Goal: Task Accomplishment & Management: Manage account settings

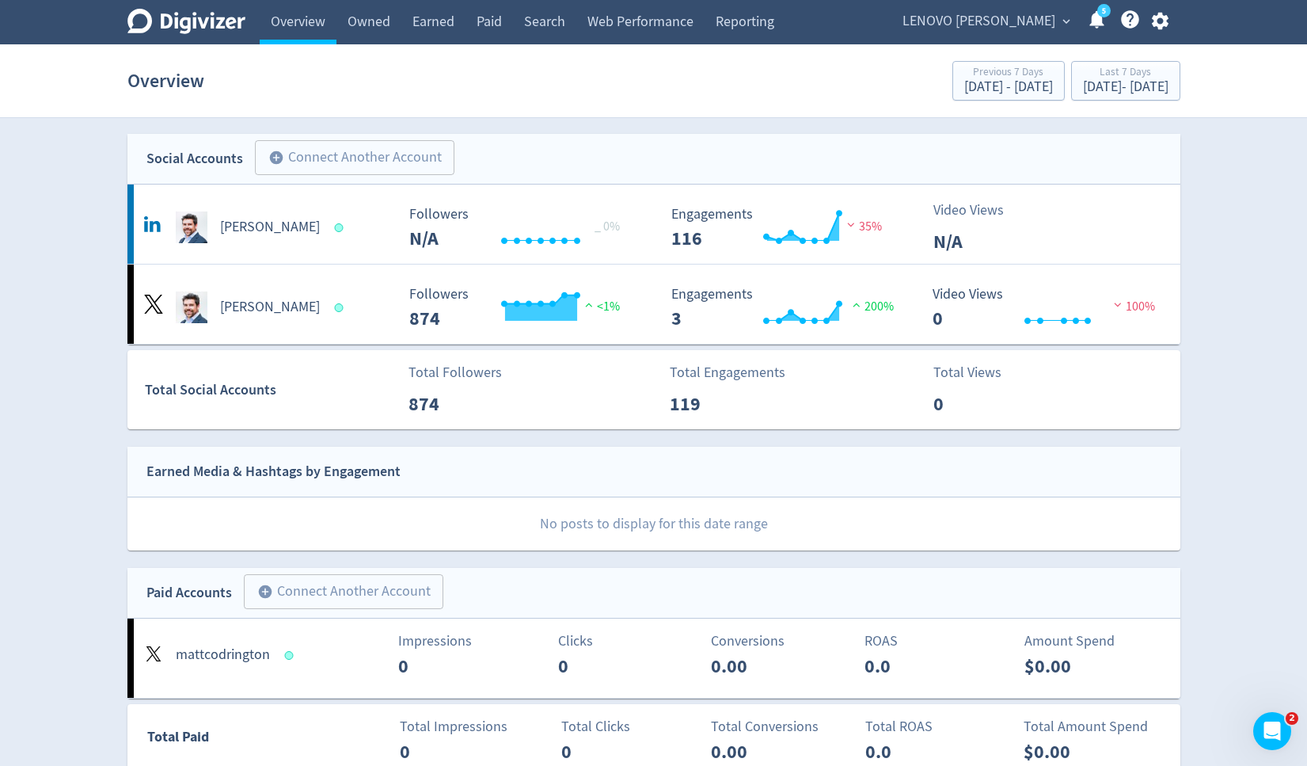
click at [1010, 34] on div "LENOVO [PERSON_NAME] expand_more 5 Help Center - Searchable support on using Di…" at bounding box center [1032, 22] width 295 height 44
click at [991, 18] on span "LENOVO [PERSON_NAME]" at bounding box center [979, 21] width 153 height 25
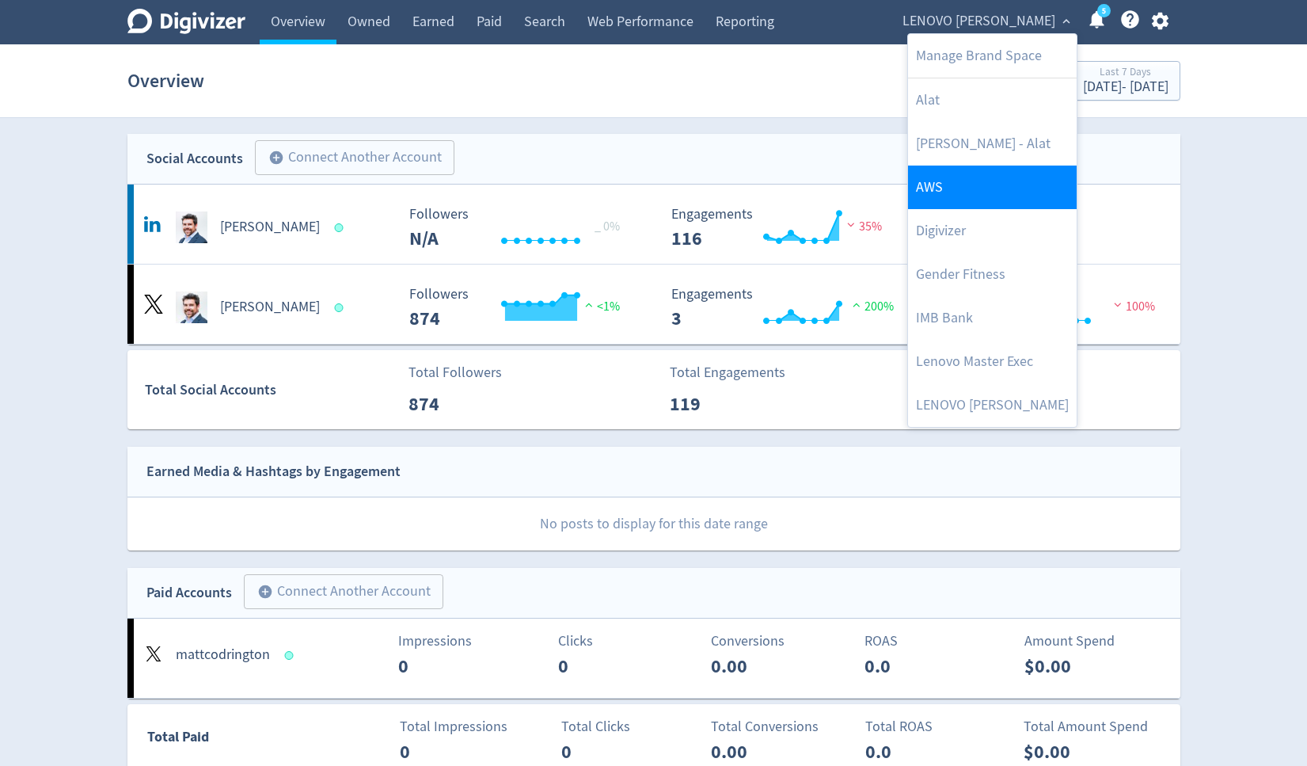
click at [984, 193] on link "AWS" at bounding box center [992, 187] width 169 height 44
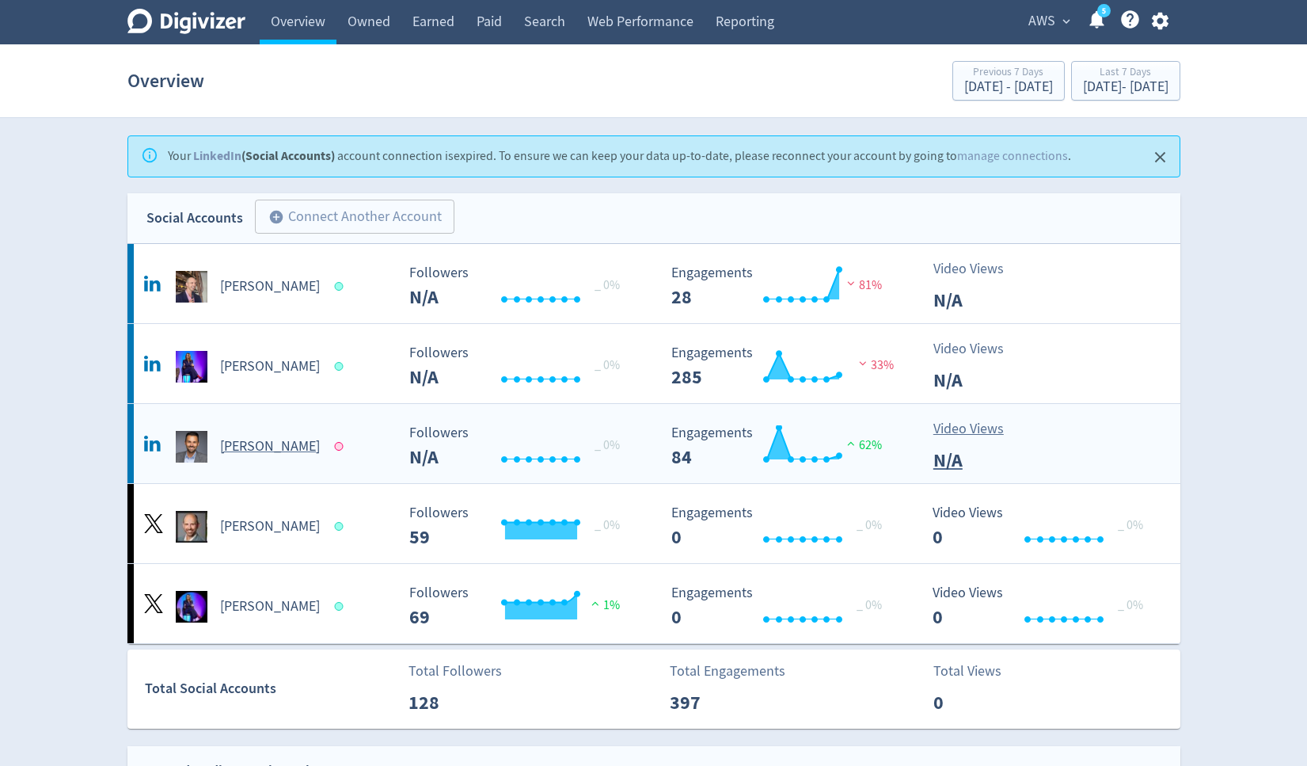
click at [281, 448] on h5 "[PERSON_NAME]" at bounding box center [270, 446] width 100 height 19
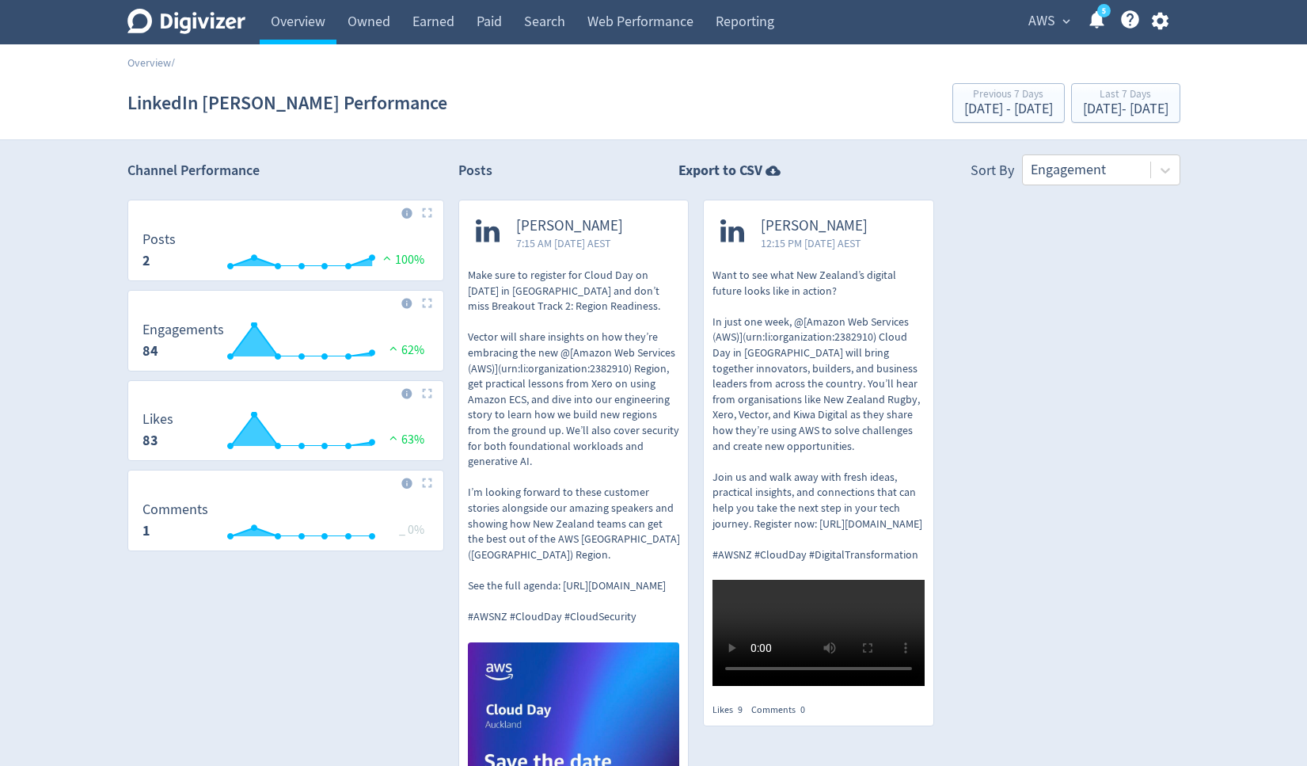
click at [1166, 22] on icon "button" at bounding box center [1160, 21] width 17 height 17
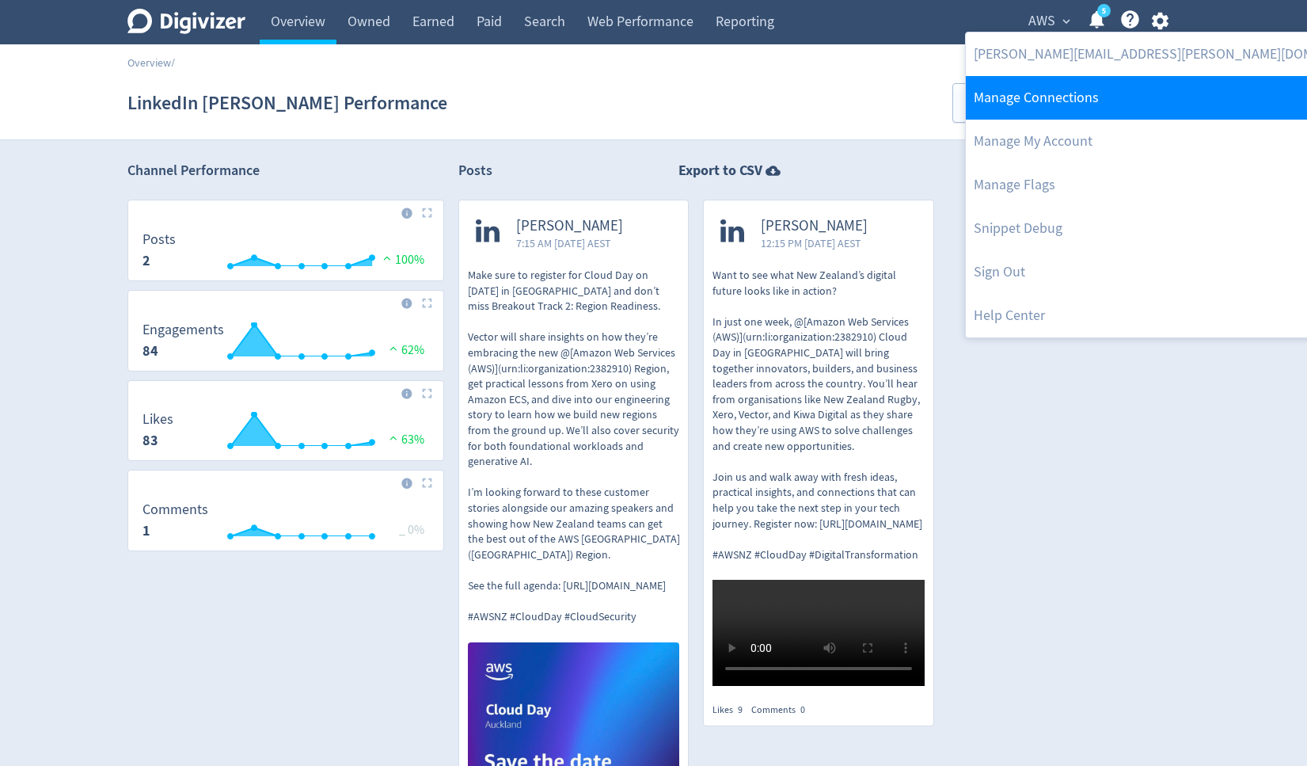
click at [1128, 97] on link "Manage Connections" at bounding box center [1177, 98] width 423 height 44
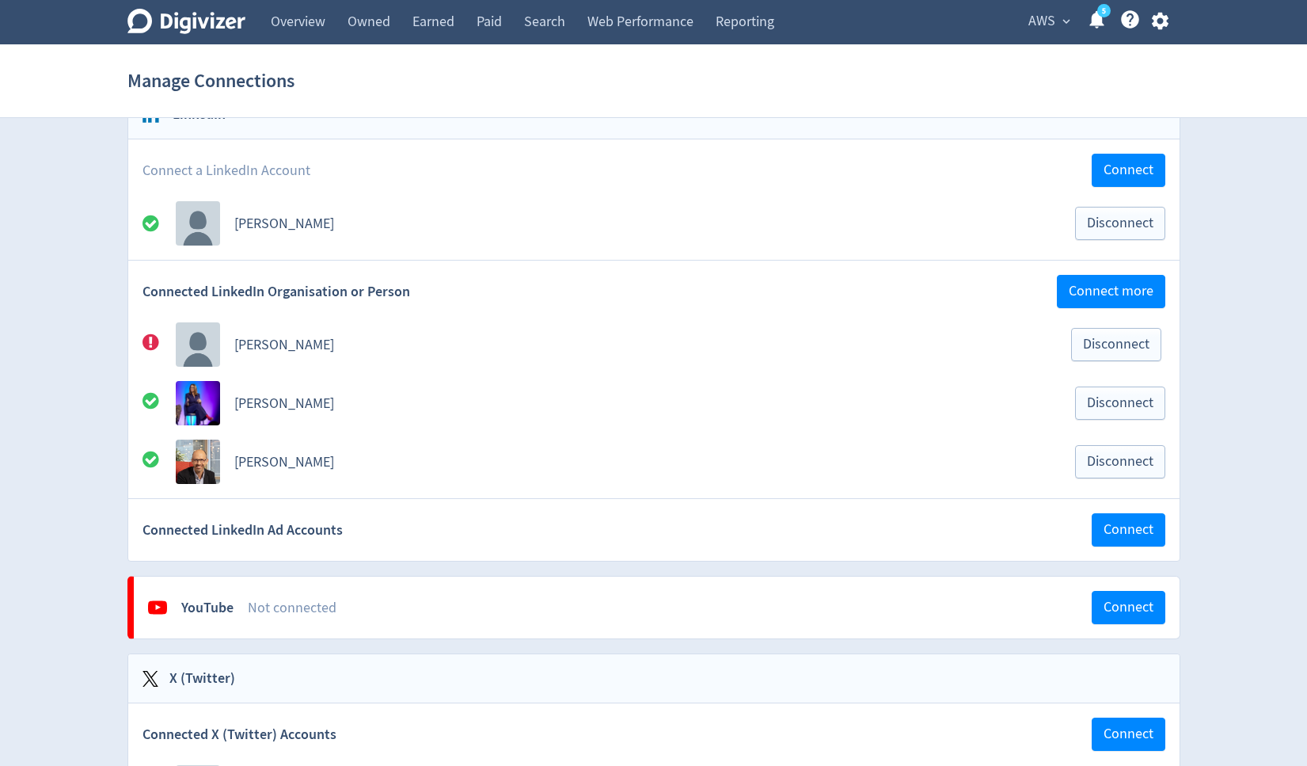
scroll to position [227, 0]
click at [287, 344] on link "[PERSON_NAME]" at bounding box center [284, 344] width 100 height 18
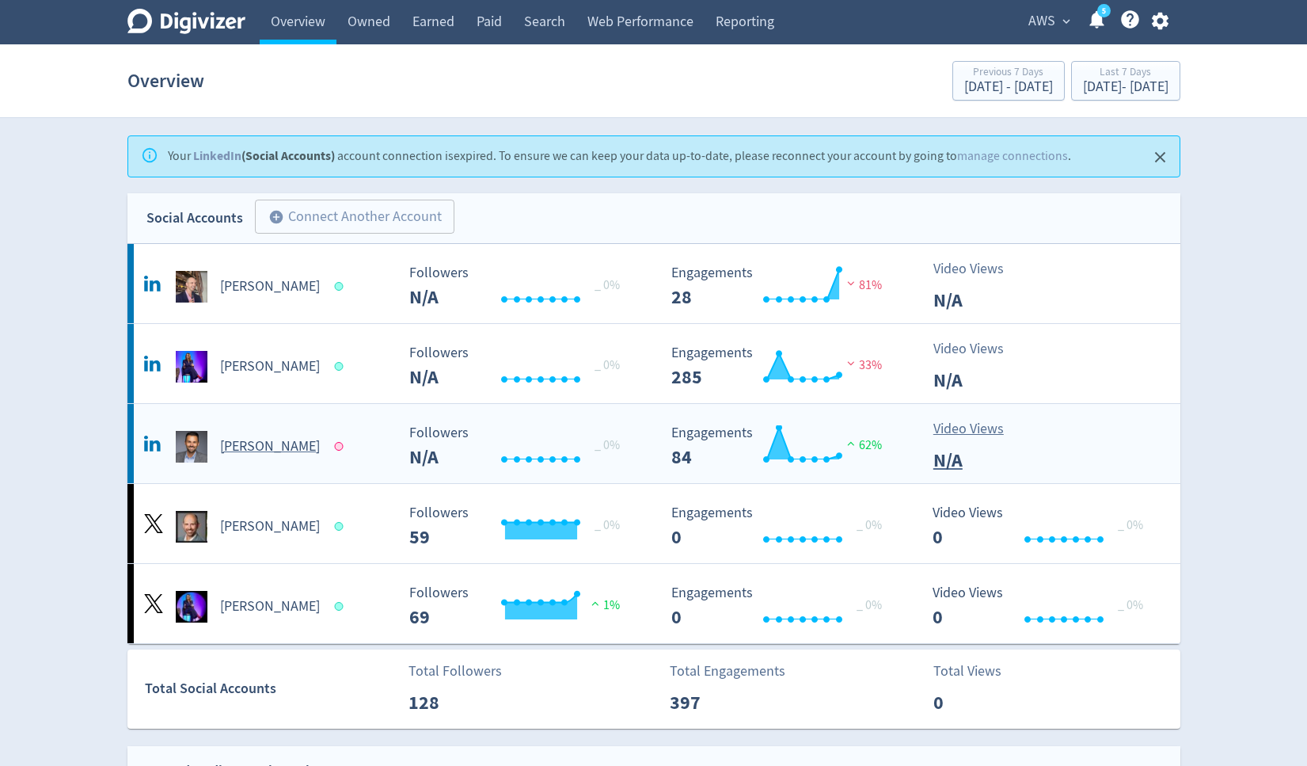
click at [275, 445] on h5 "[PERSON_NAME]" at bounding box center [270, 446] width 100 height 19
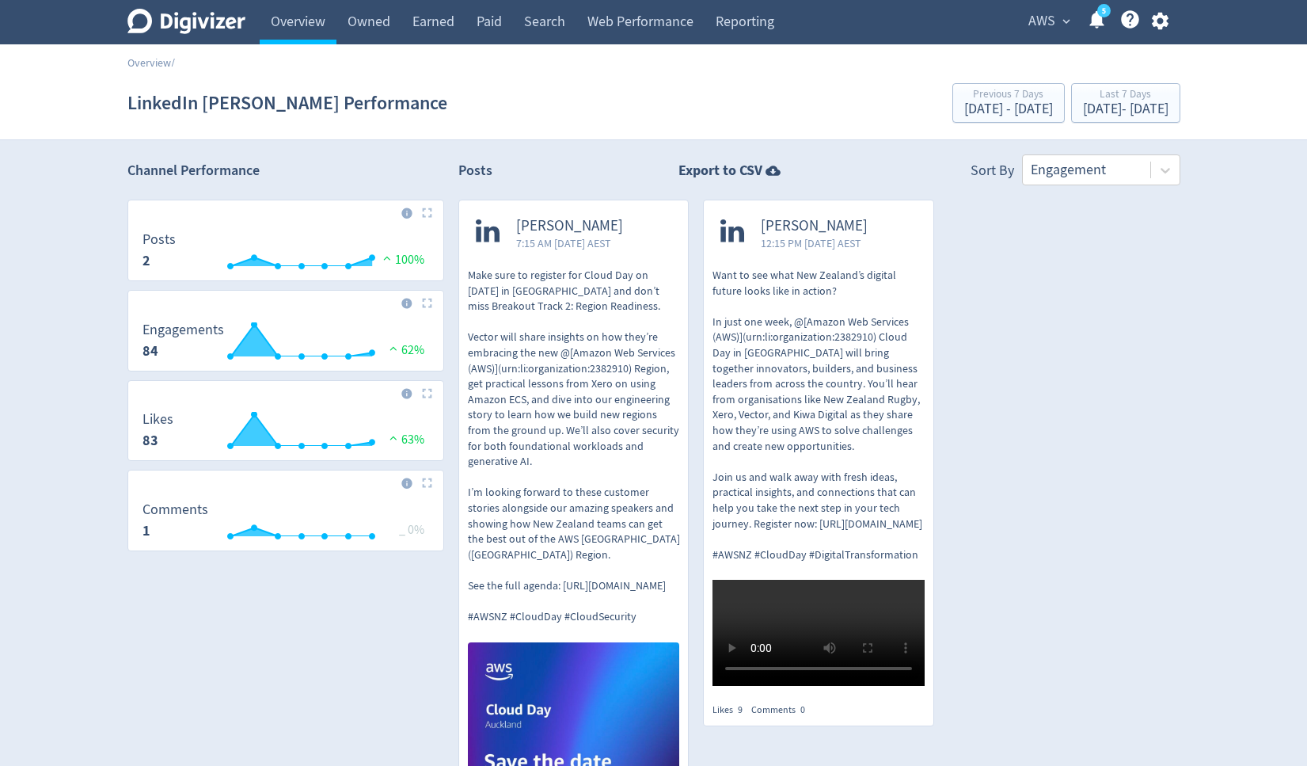
click at [1158, 23] on icon "button" at bounding box center [1160, 20] width 21 height 21
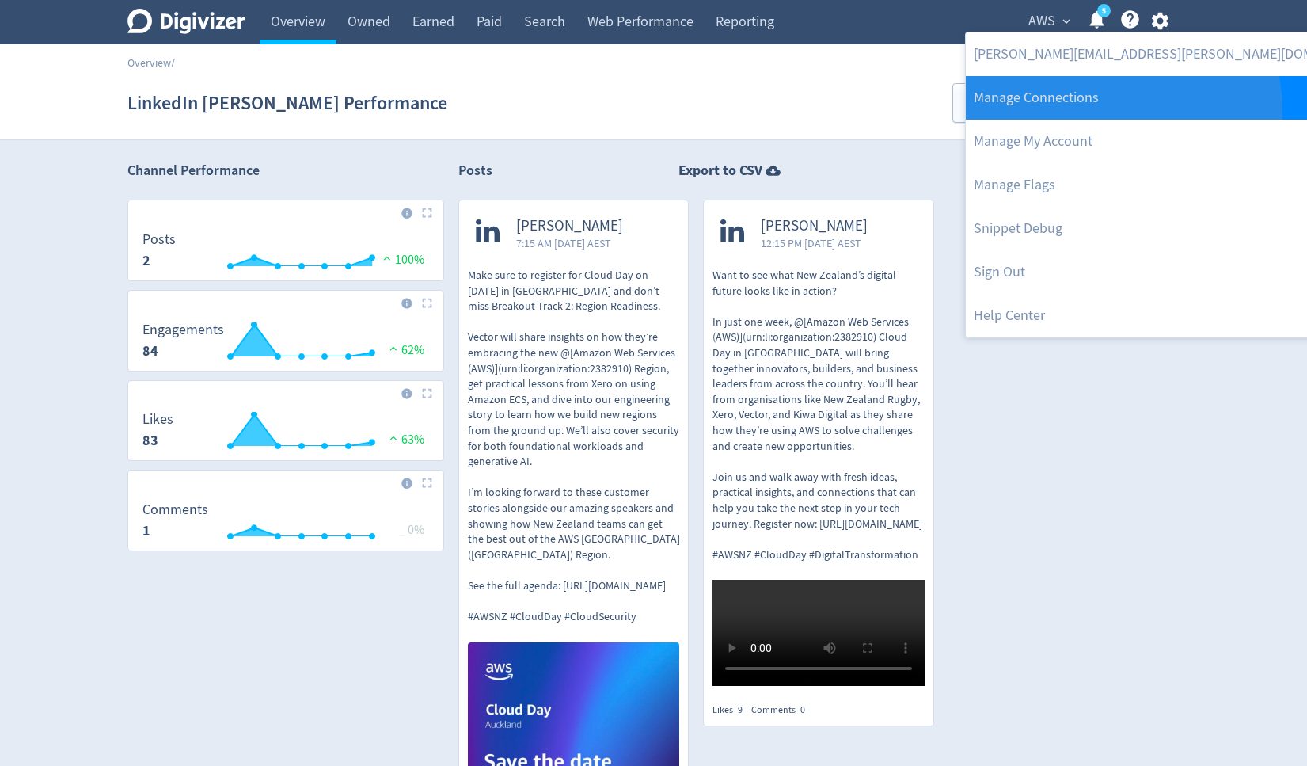
click at [1122, 109] on link "Manage Connections" at bounding box center [1177, 98] width 423 height 44
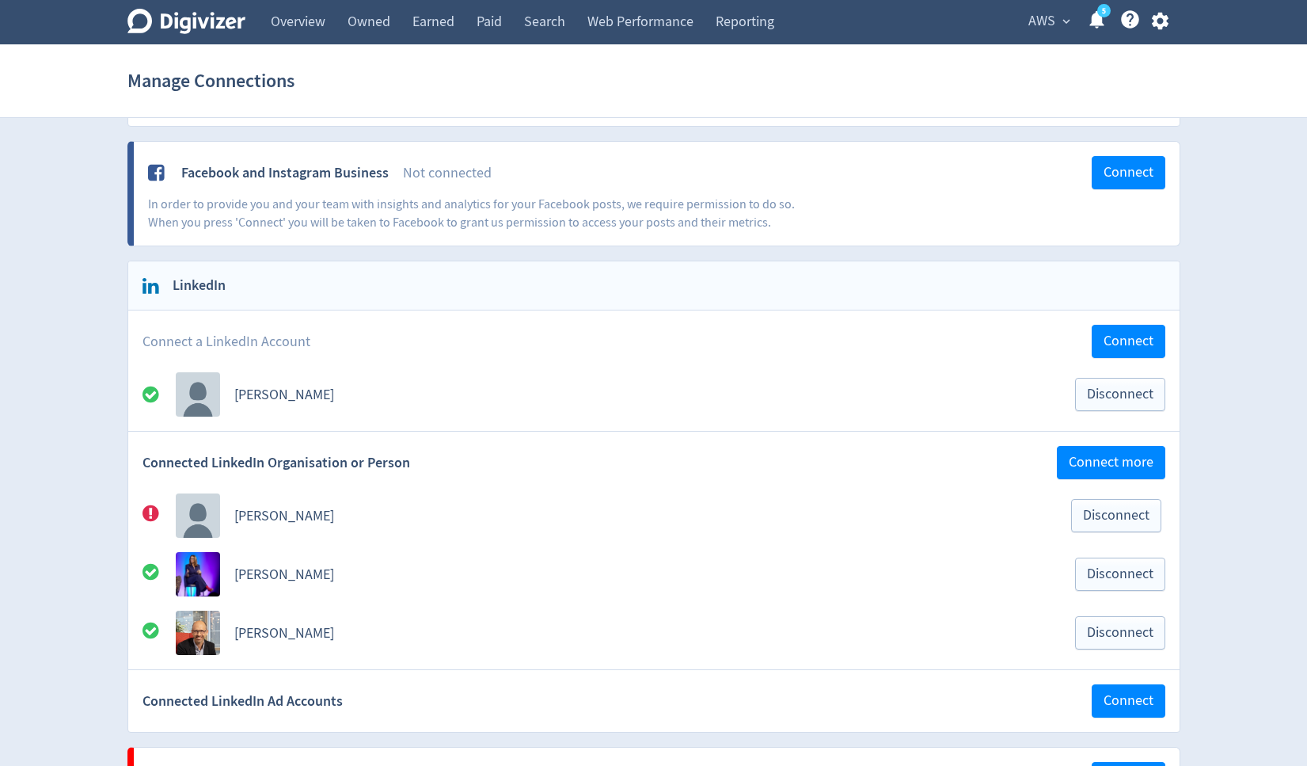
scroll to position [58, 0]
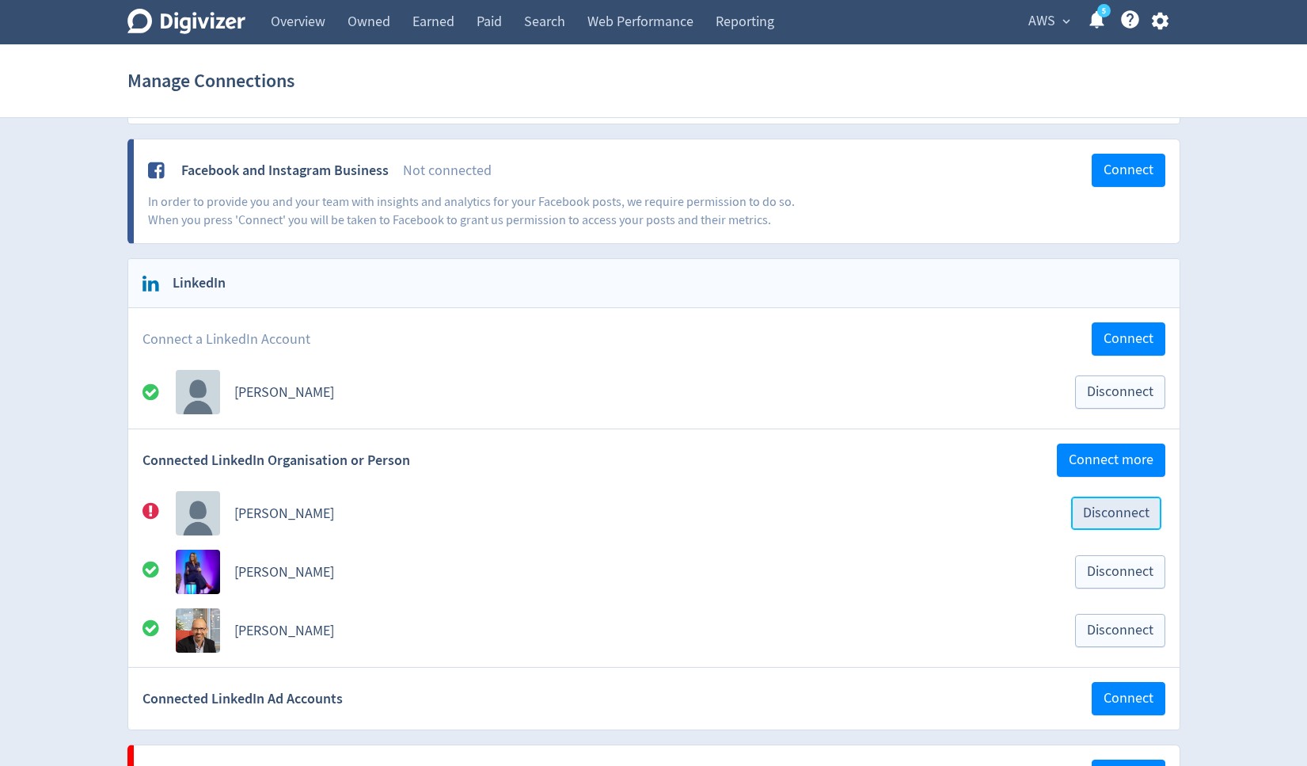
click at [1100, 514] on span "Disconnect" at bounding box center [1116, 513] width 67 height 14
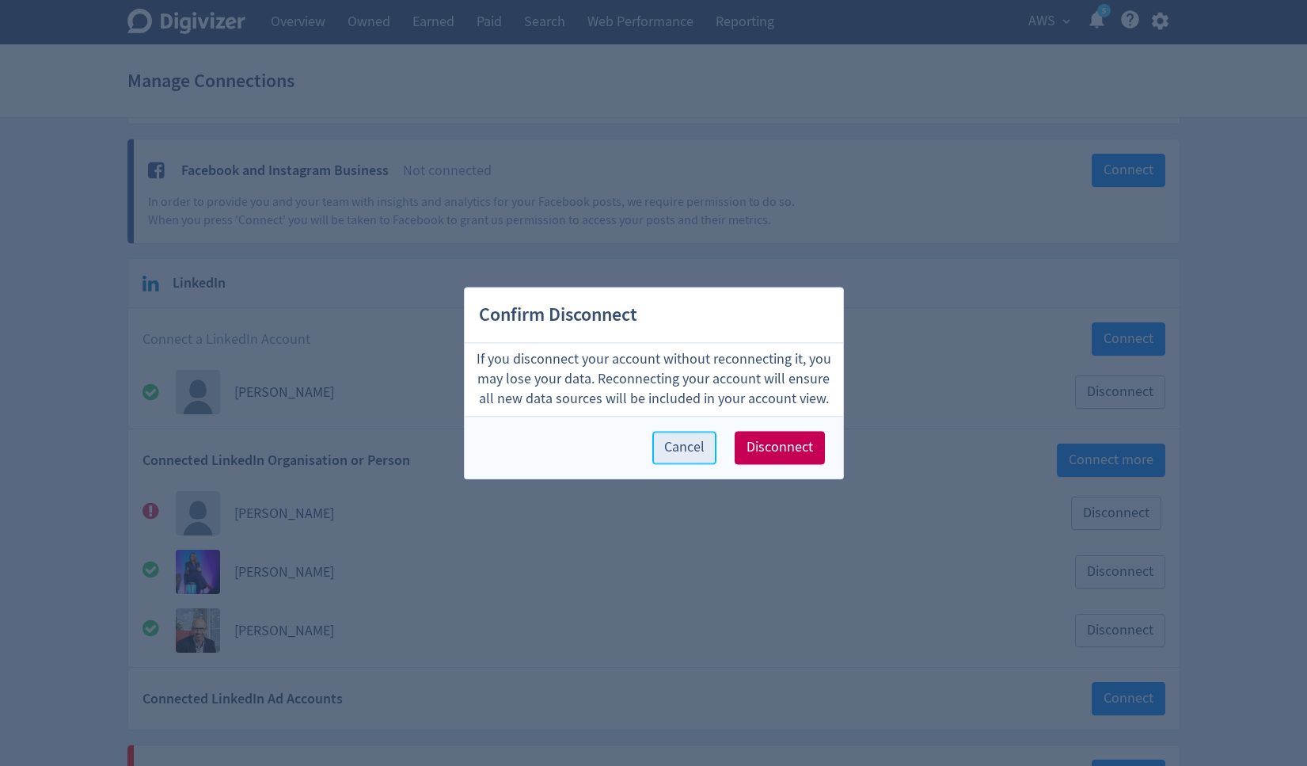
click at [684, 454] on span "Cancel" at bounding box center [684, 447] width 40 height 14
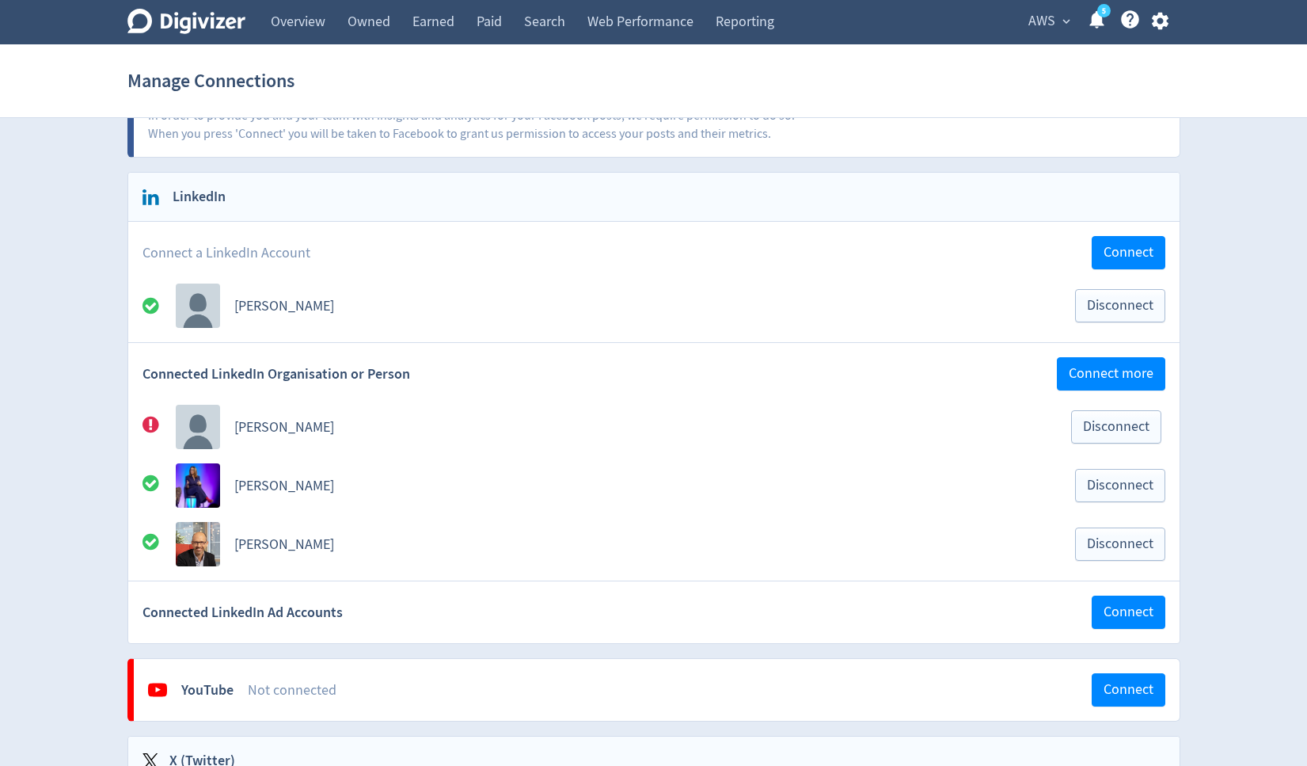
scroll to position [145, 0]
click at [183, 428] on img at bounding box center [198, 426] width 44 height 44
click at [266, 426] on link "[PERSON_NAME]" at bounding box center [284, 426] width 100 height 18
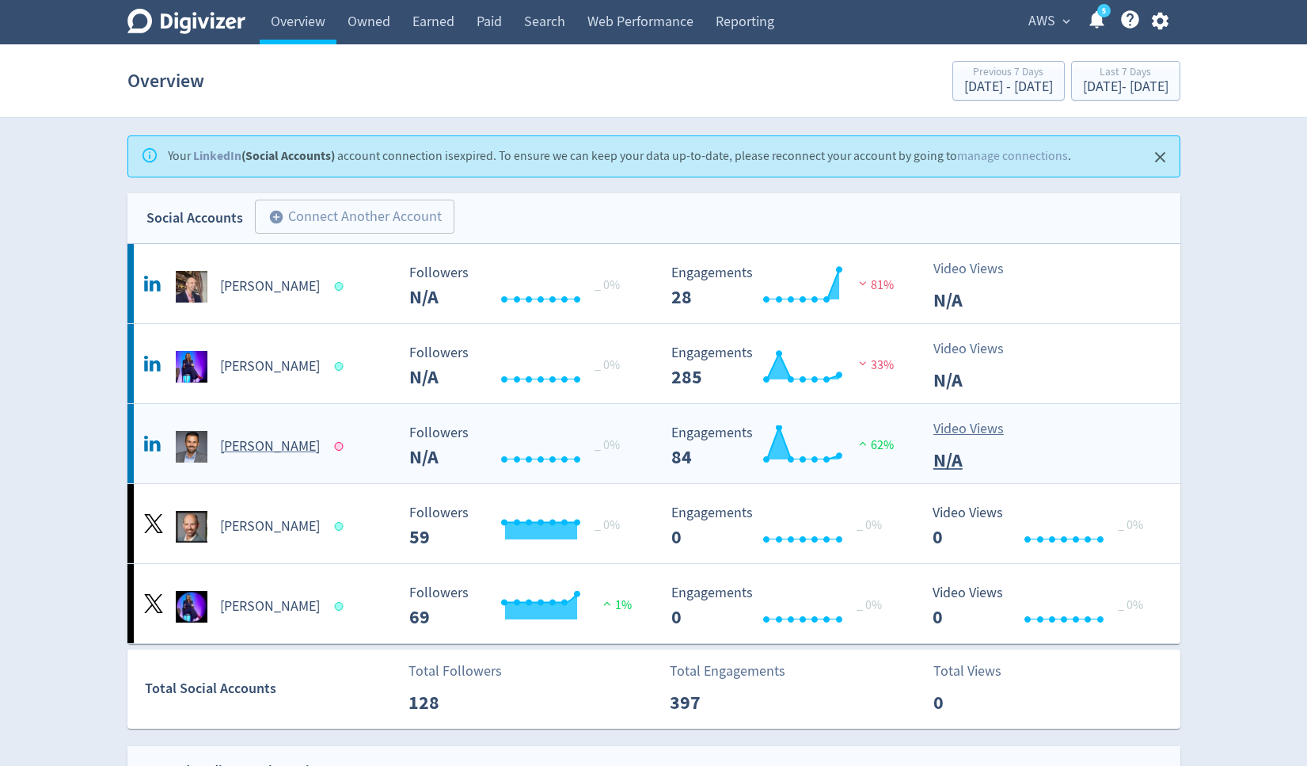
click at [283, 441] on h5 "[PERSON_NAME]" at bounding box center [270, 446] width 100 height 19
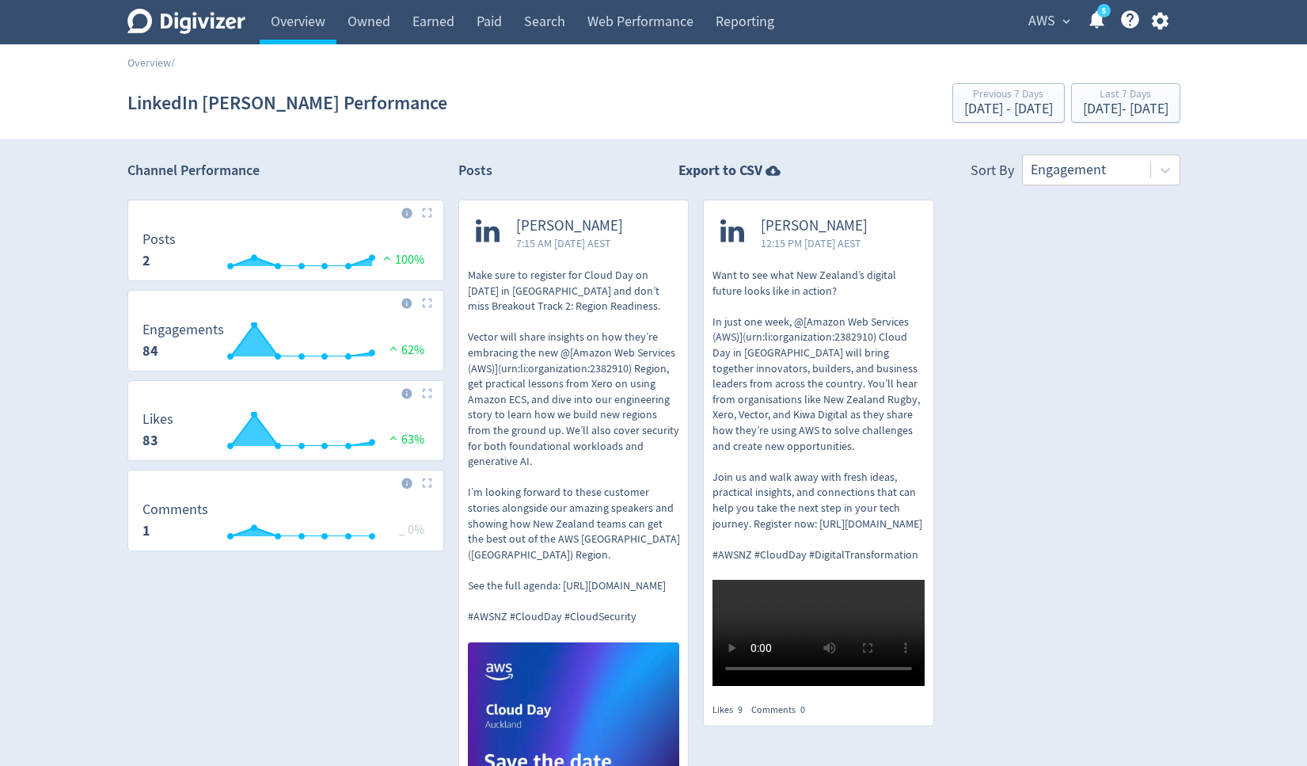
click at [1101, 17] on link "5" at bounding box center [1103, 10] width 13 height 13
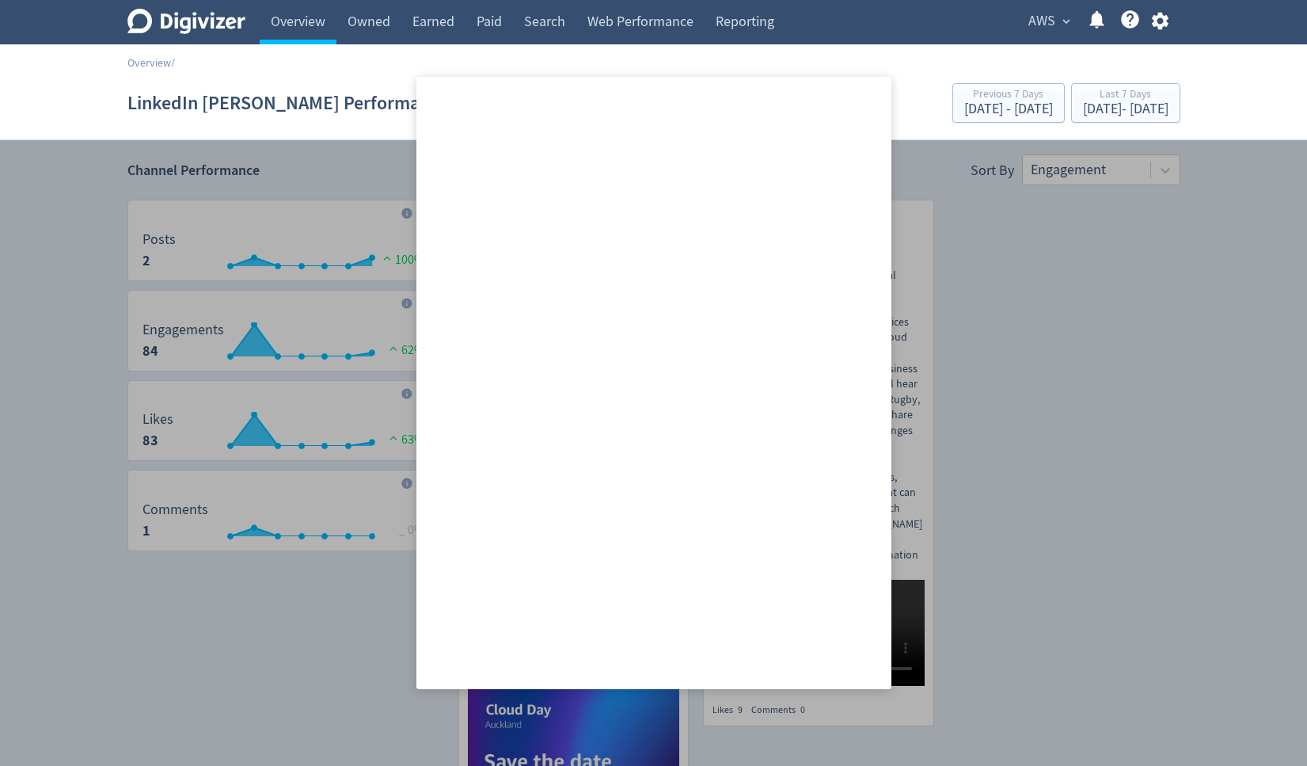
click at [1152, 17] on icon "button" at bounding box center [1160, 20] width 21 height 21
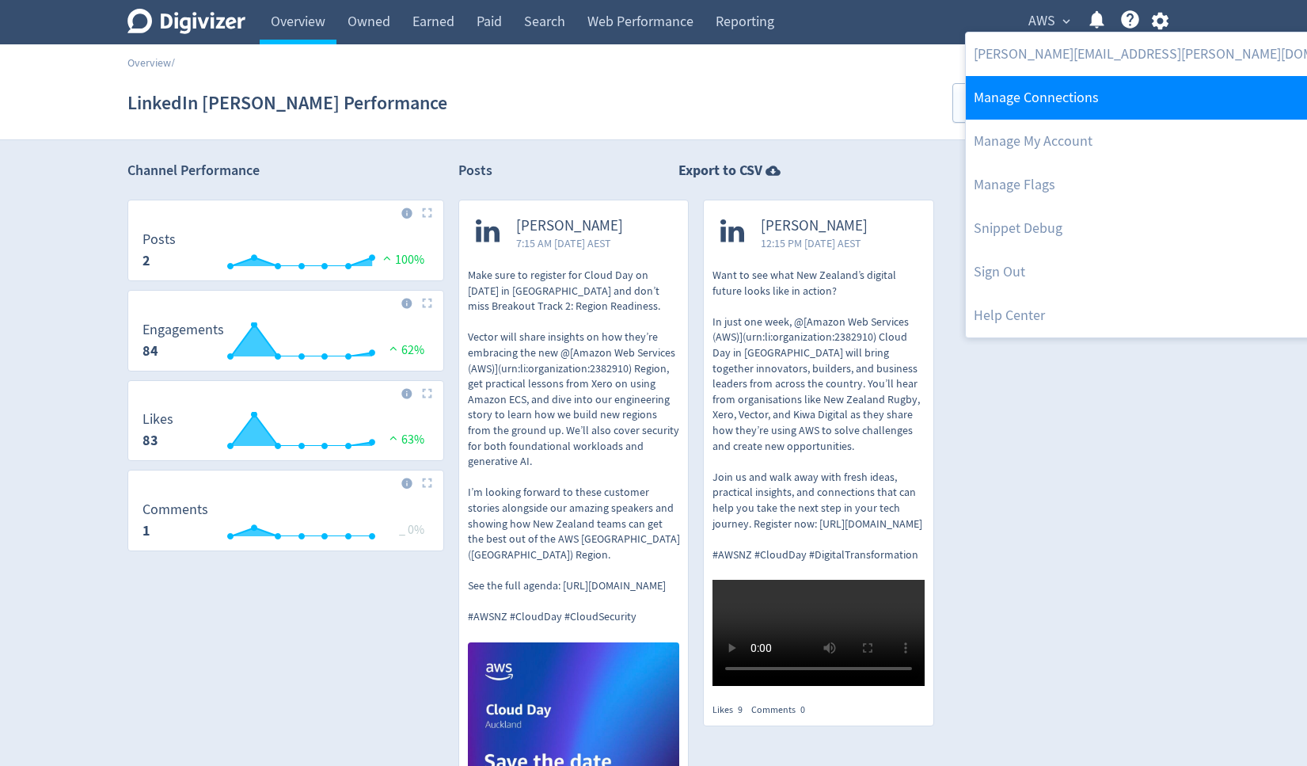
click at [1082, 112] on link "Manage Connections" at bounding box center [1177, 98] width 423 height 44
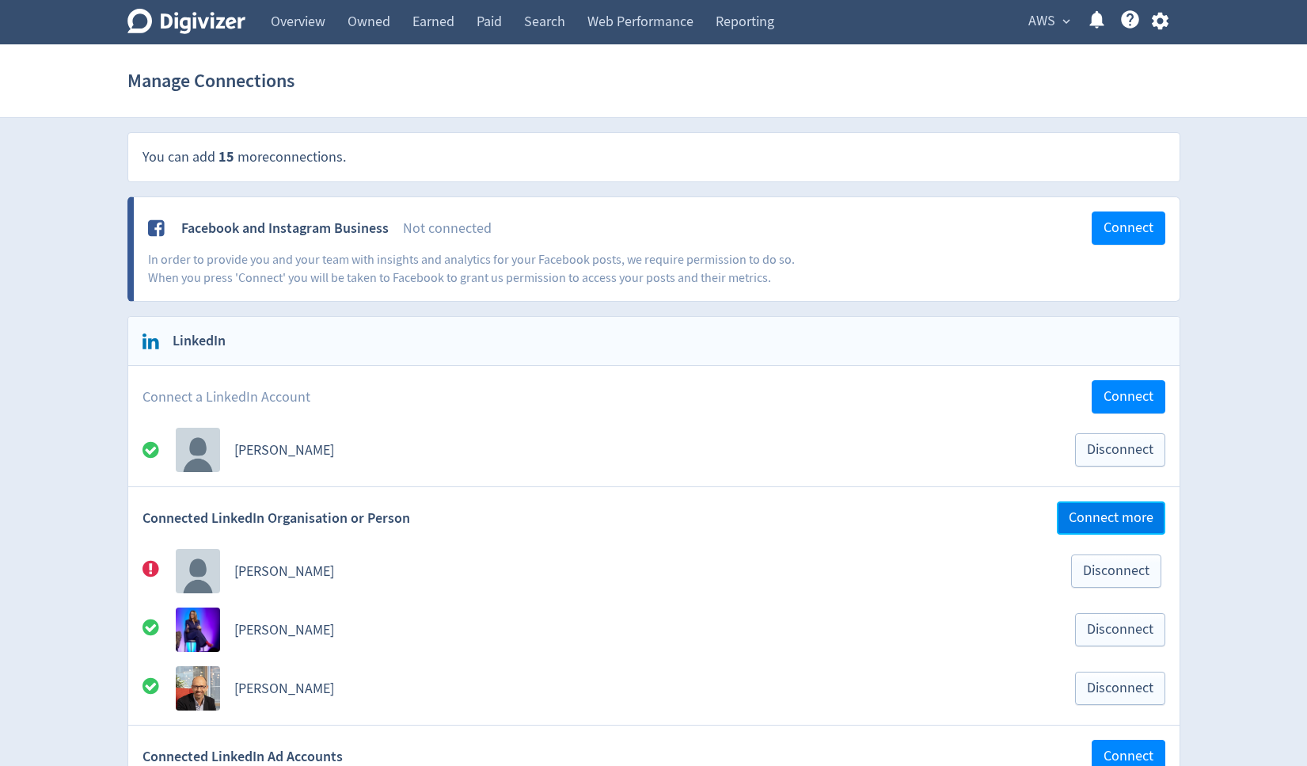
click at [1130, 518] on span "Connect more" at bounding box center [1111, 518] width 85 height 14
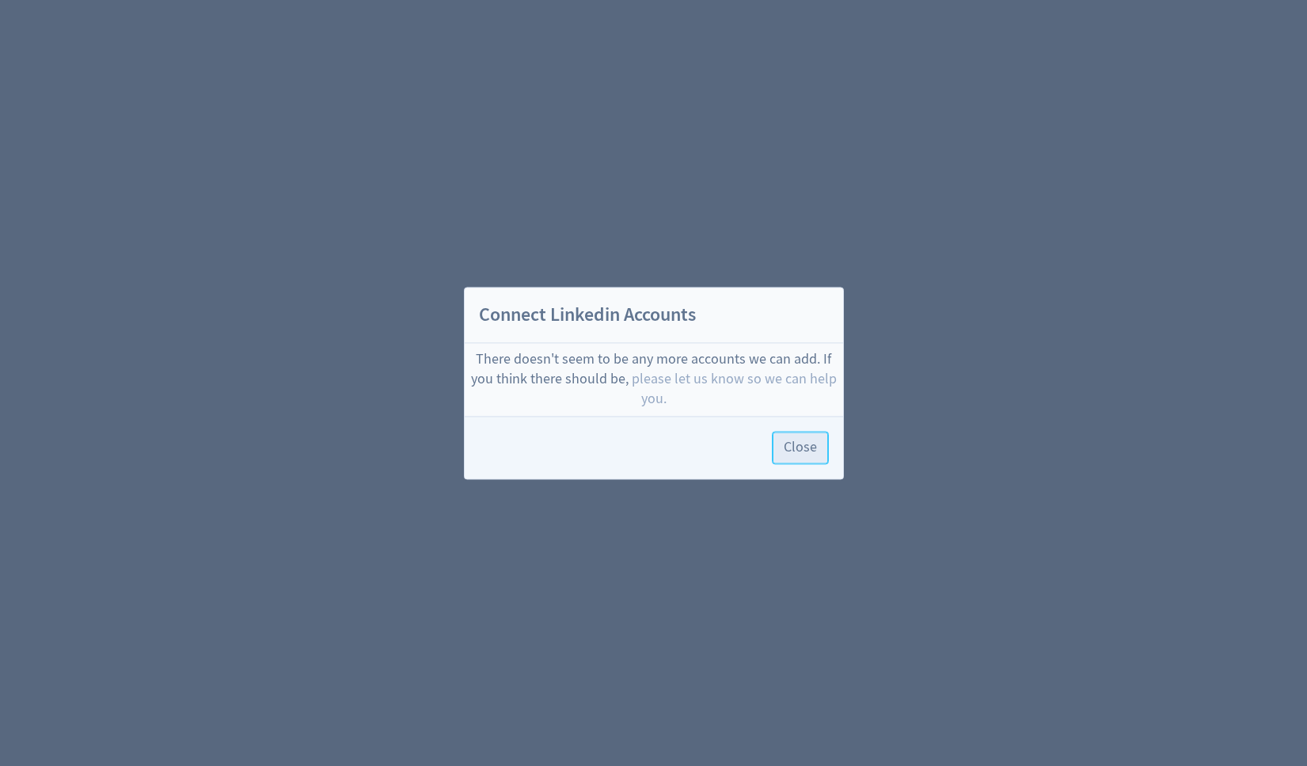
click at [792, 446] on span "Close" at bounding box center [800, 447] width 33 height 14
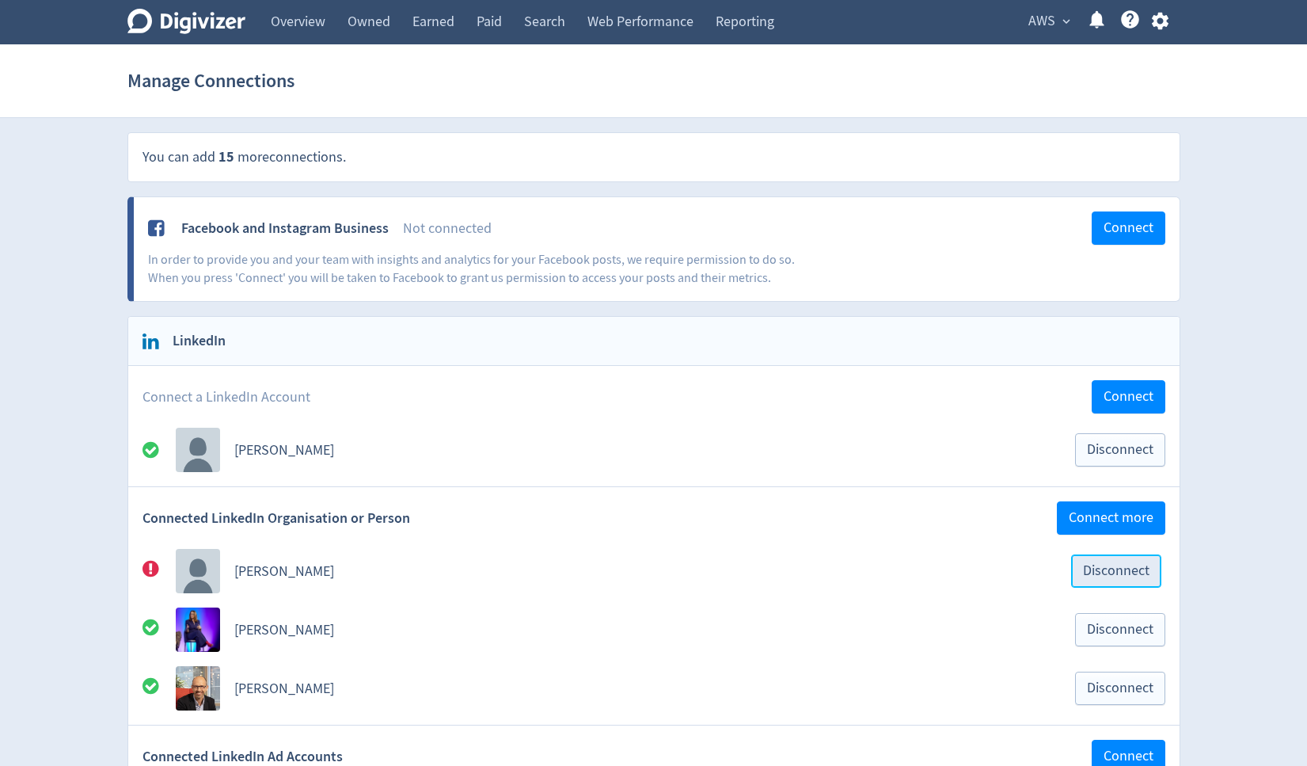
click at [1103, 568] on span "Disconnect" at bounding box center [1116, 571] width 67 height 14
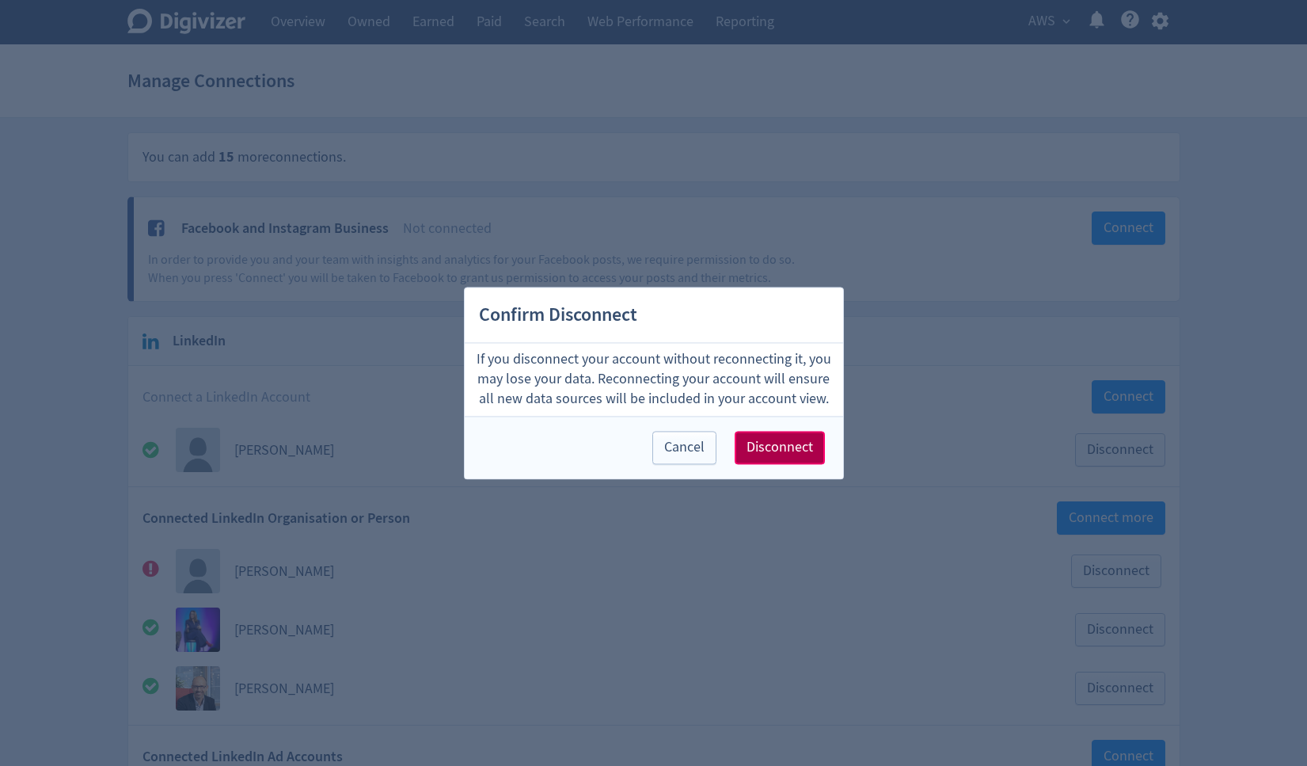
click at [776, 453] on span "Disconnect" at bounding box center [780, 447] width 67 height 14
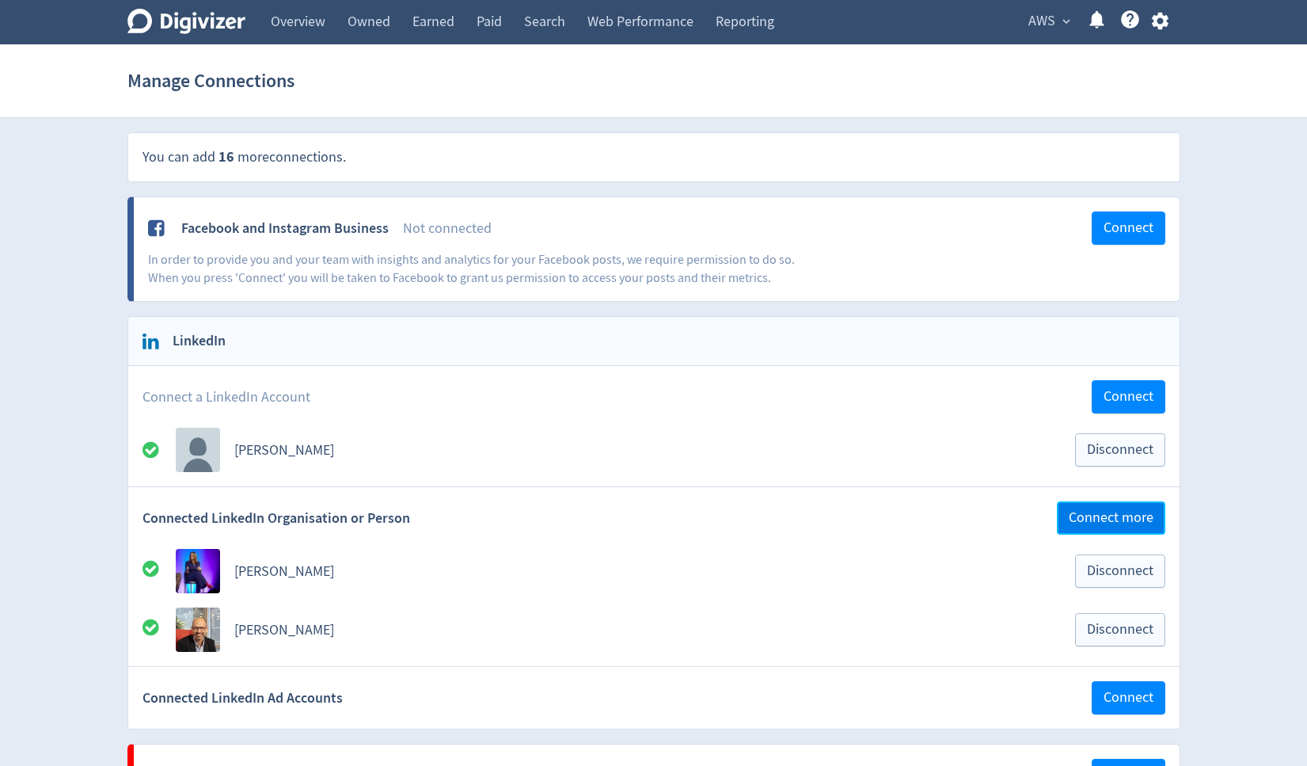
click at [1110, 515] on span "Connect more" at bounding box center [1111, 518] width 85 height 14
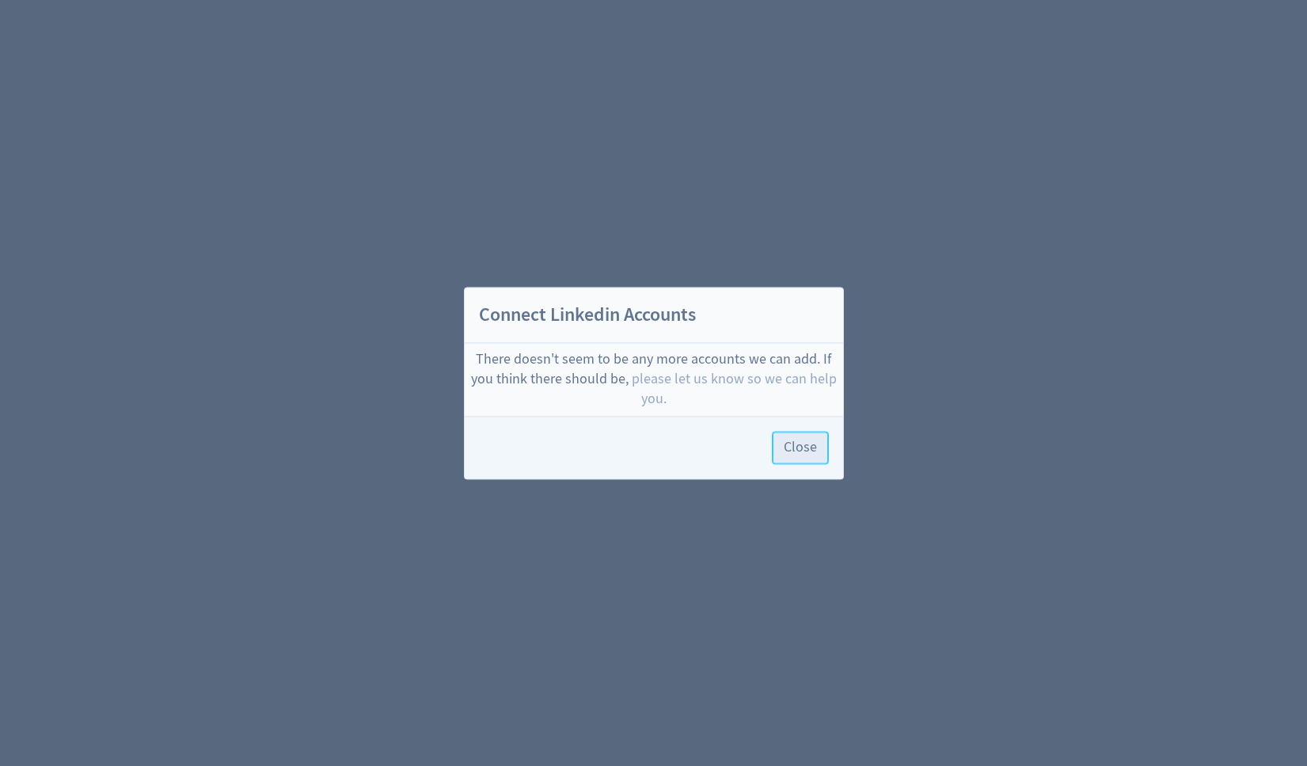
click at [791, 447] on span "Close" at bounding box center [800, 447] width 33 height 14
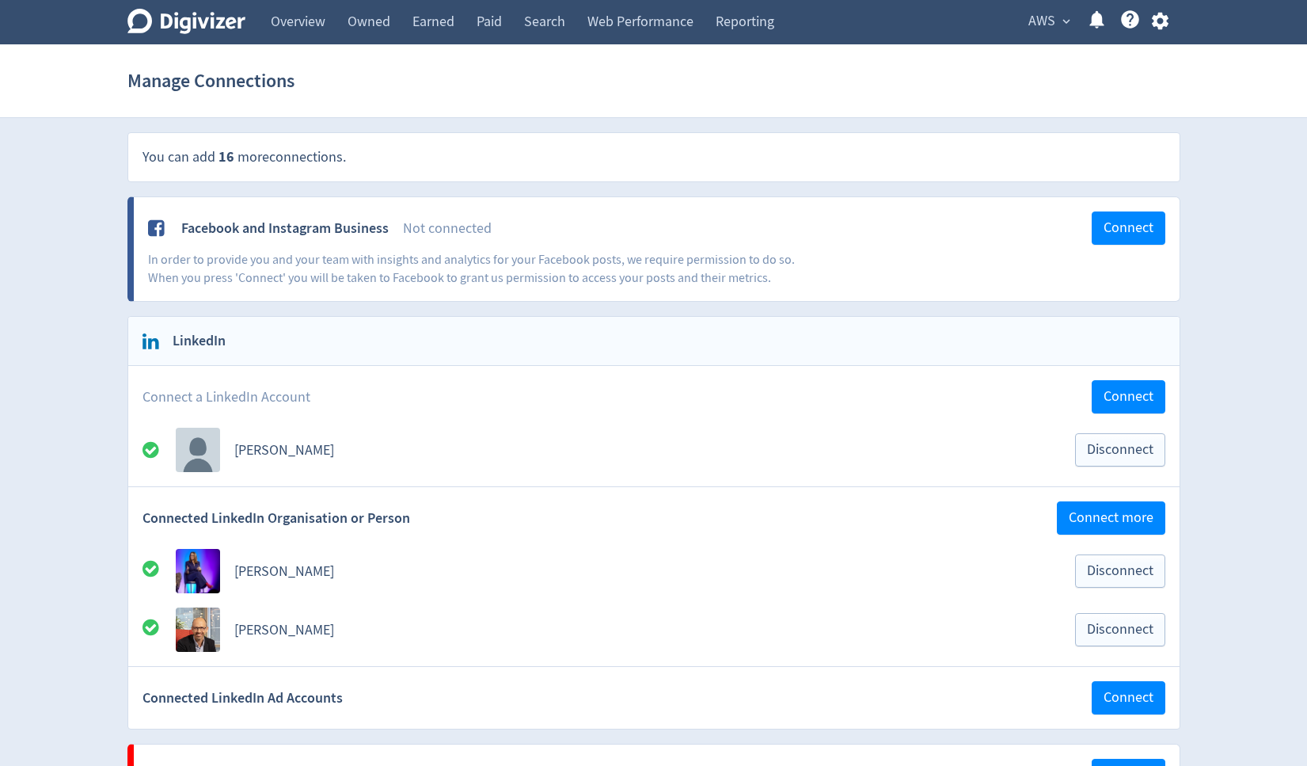
click at [1161, 27] on icon "button" at bounding box center [1160, 21] width 17 height 17
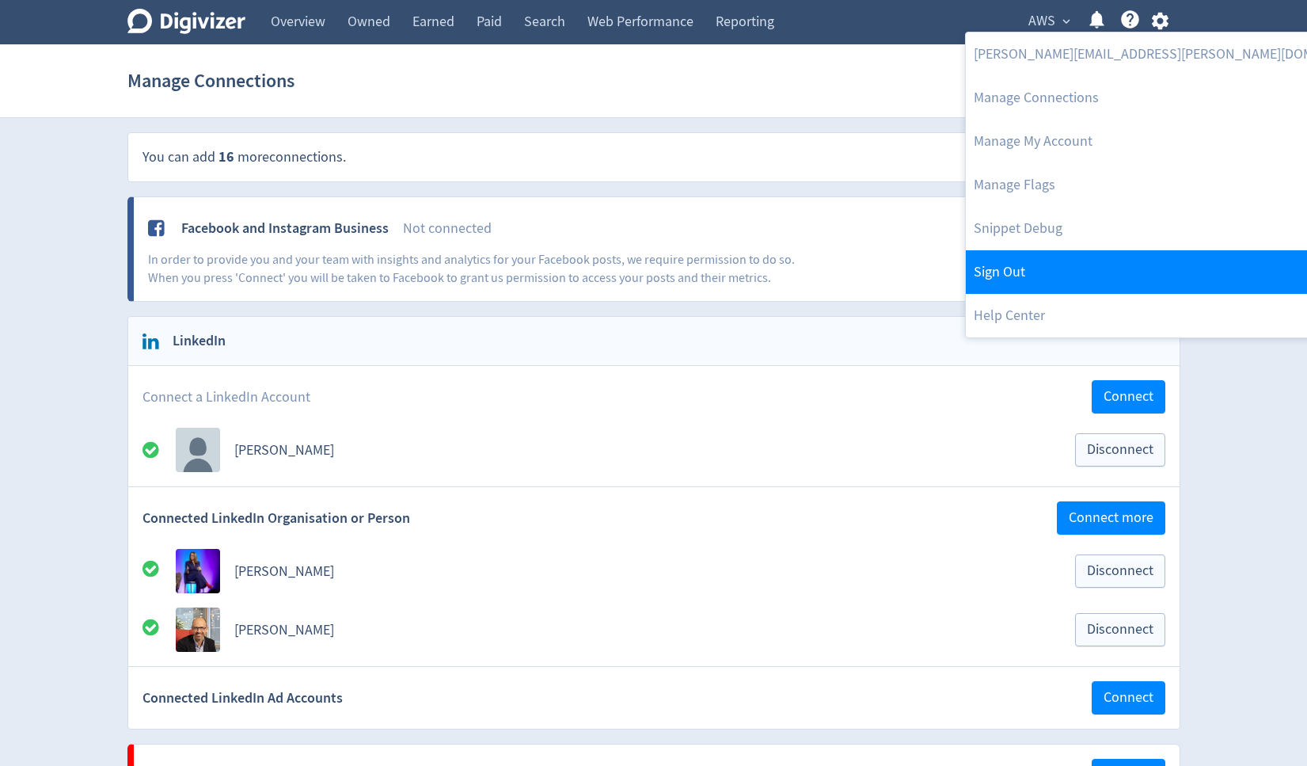
click at [1027, 272] on link "Sign Out" at bounding box center [1177, 272] width 423 height 44
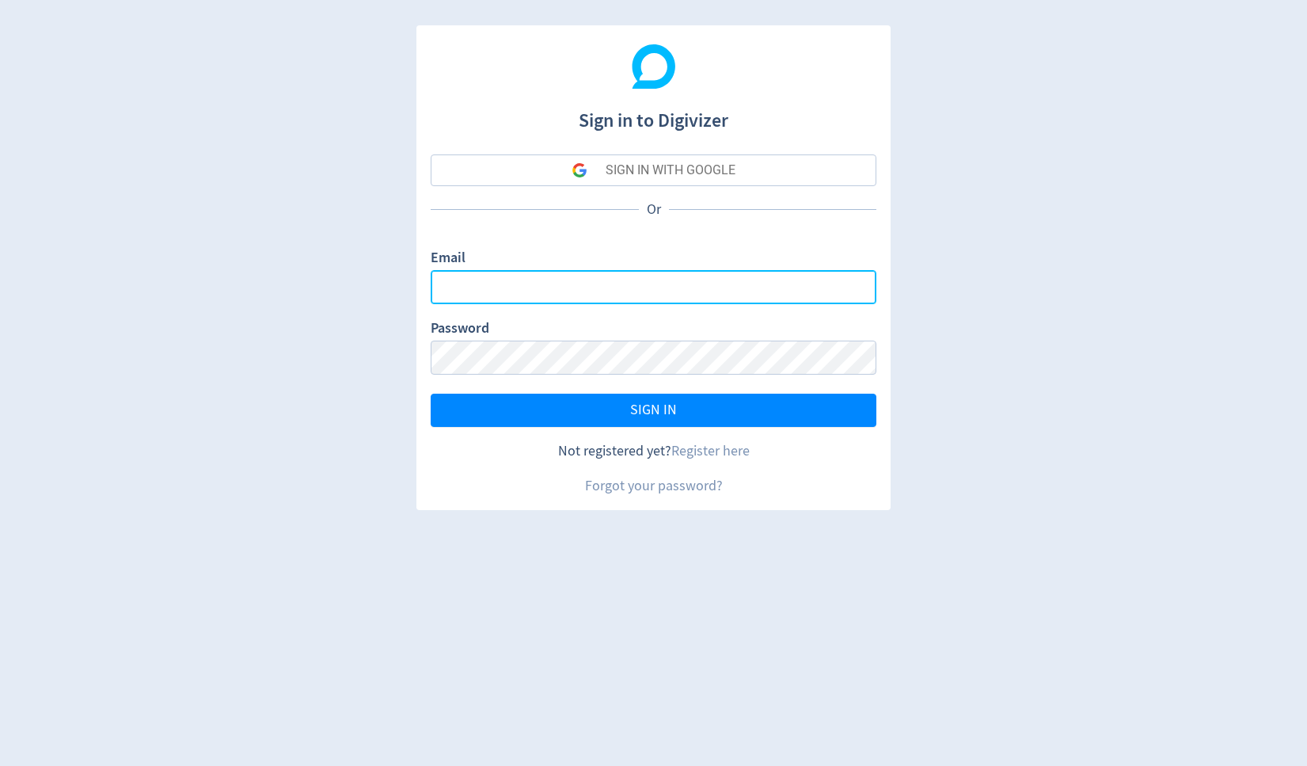
click at [618, 284] on input "Email" at bounding box center [654, 287] width 446 height 34
click at [633, 282] on input "Email" at bounding box center [654, 287] width 446 height 34
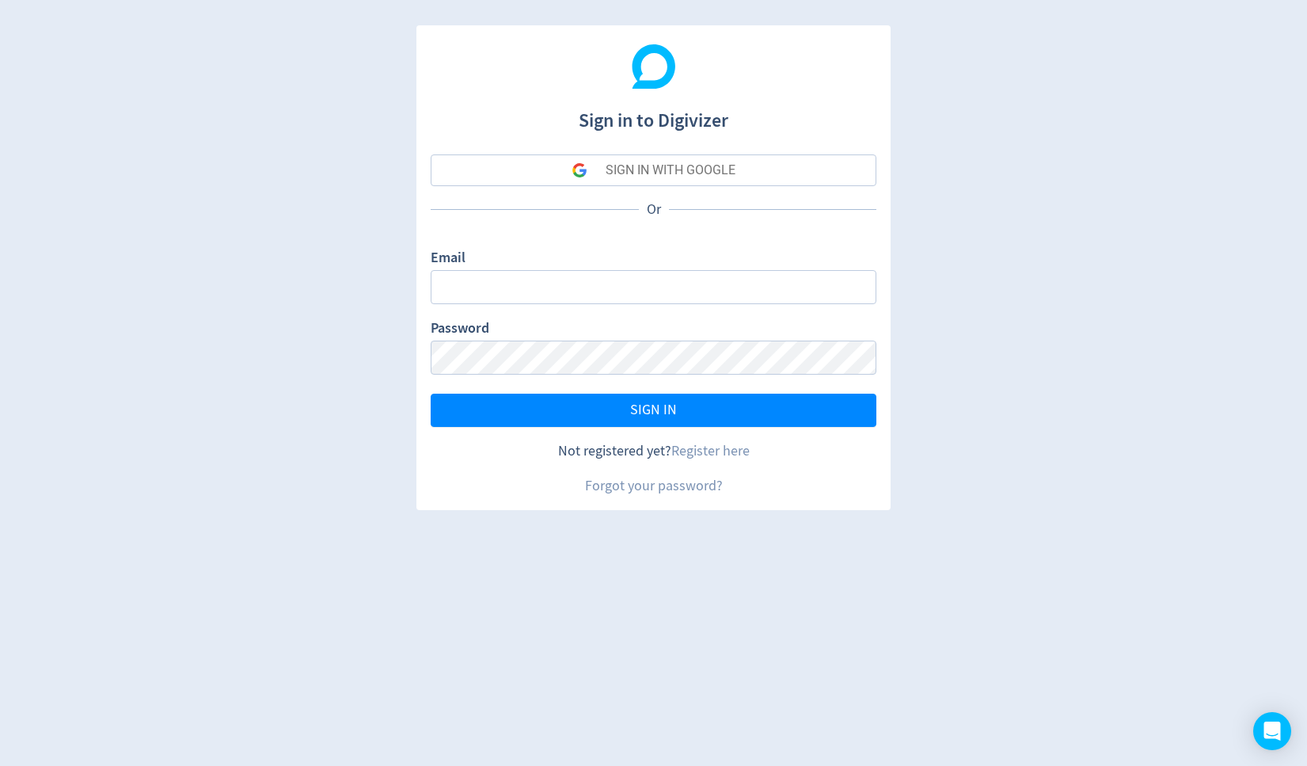
click at [709, 229] on div "Or" at bounding box center [654, 210] width 446 height 48
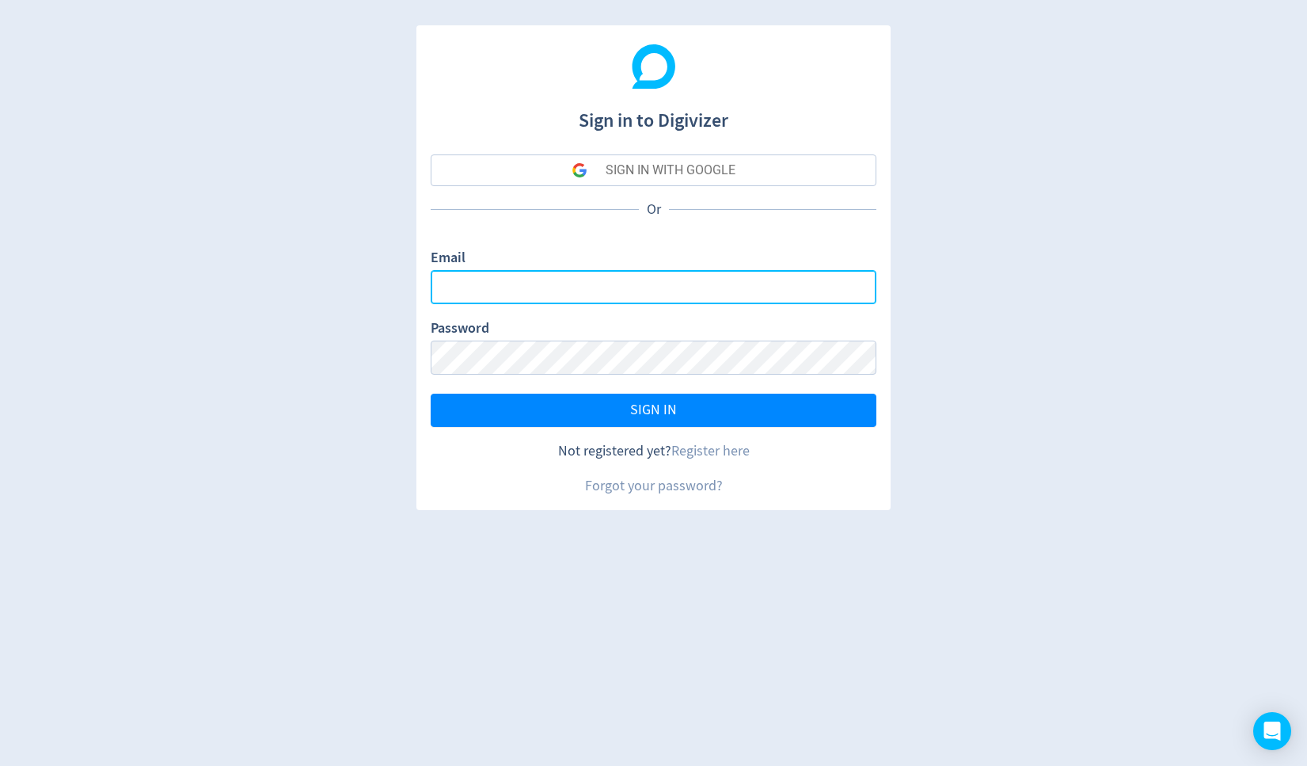
click at [496, 286] on input "Email" at bounding box center [654, 287] width 446 height 34
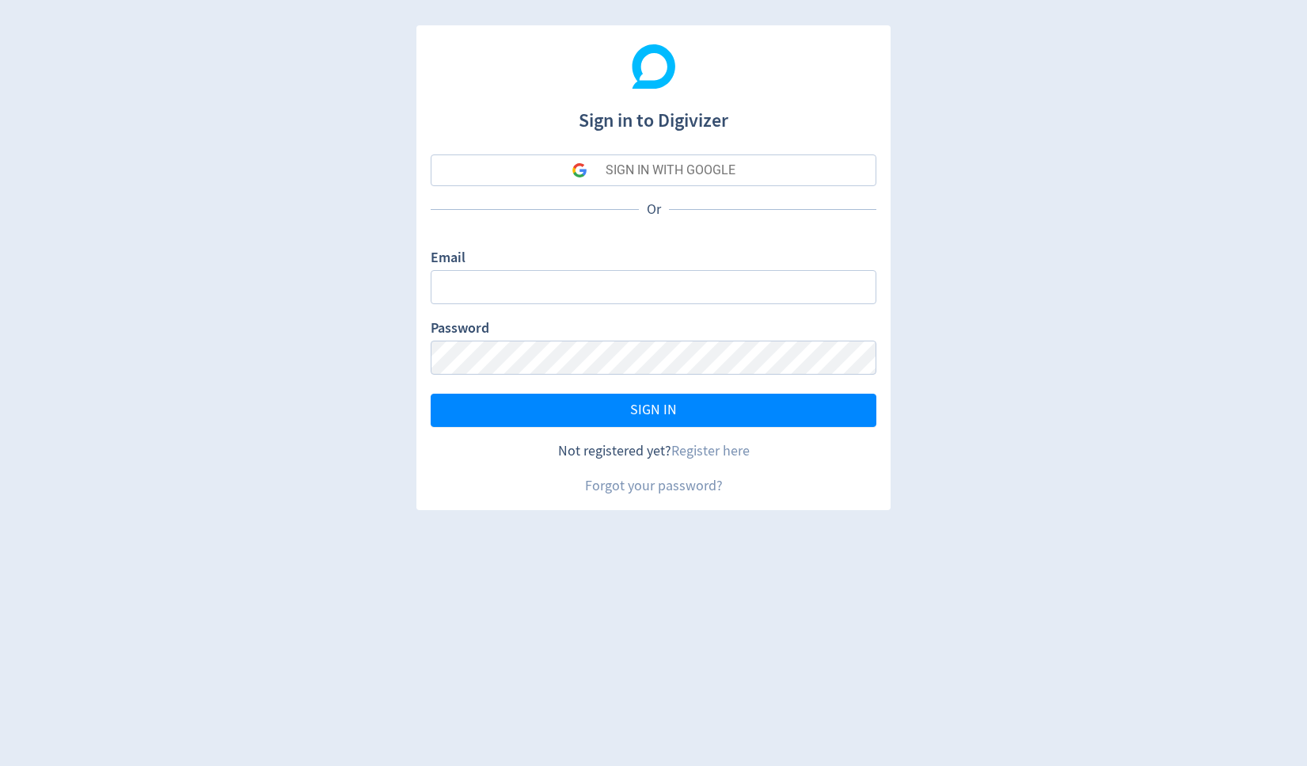
click at [801, 168] on button "SIGN IN WITH GOOGLE" at bounding box center [654, 170] width 446 height 32
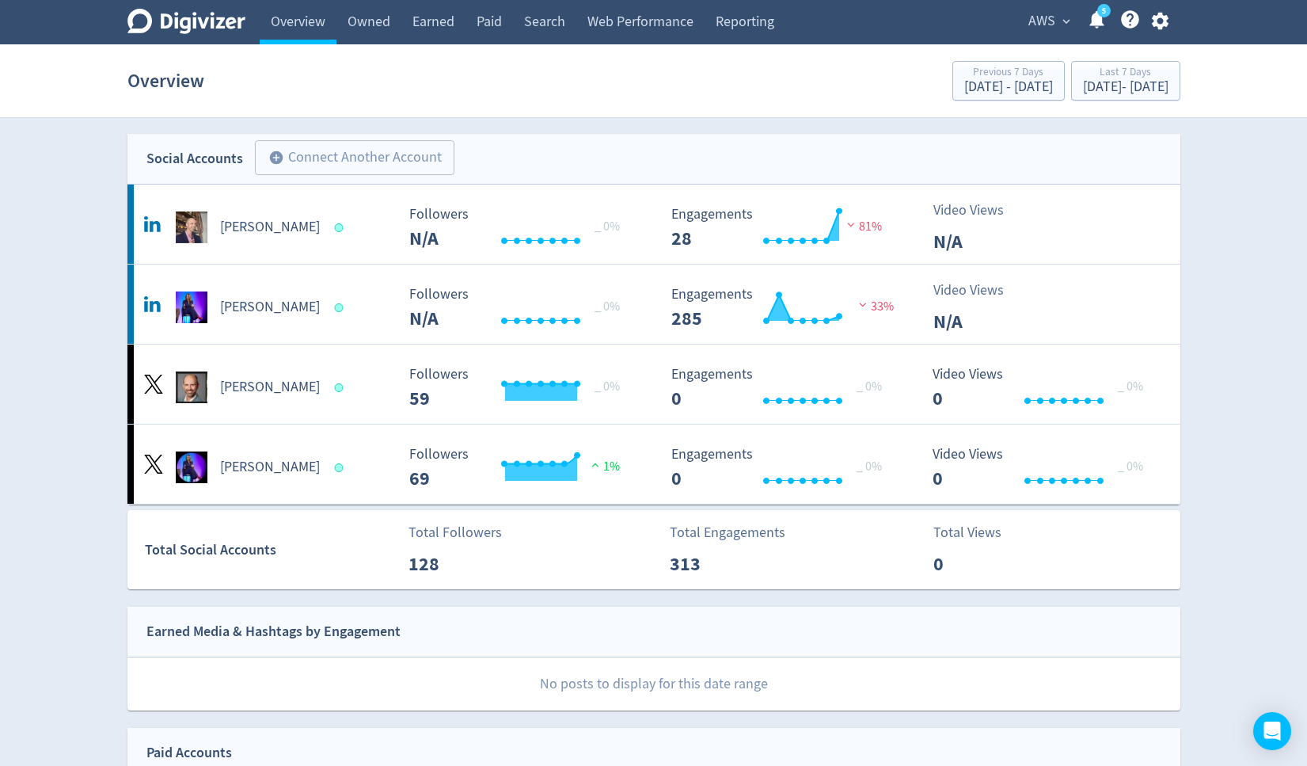
click at [1158, 21] on icon "button" at bounding box center [1160, 20] width 21 height 21
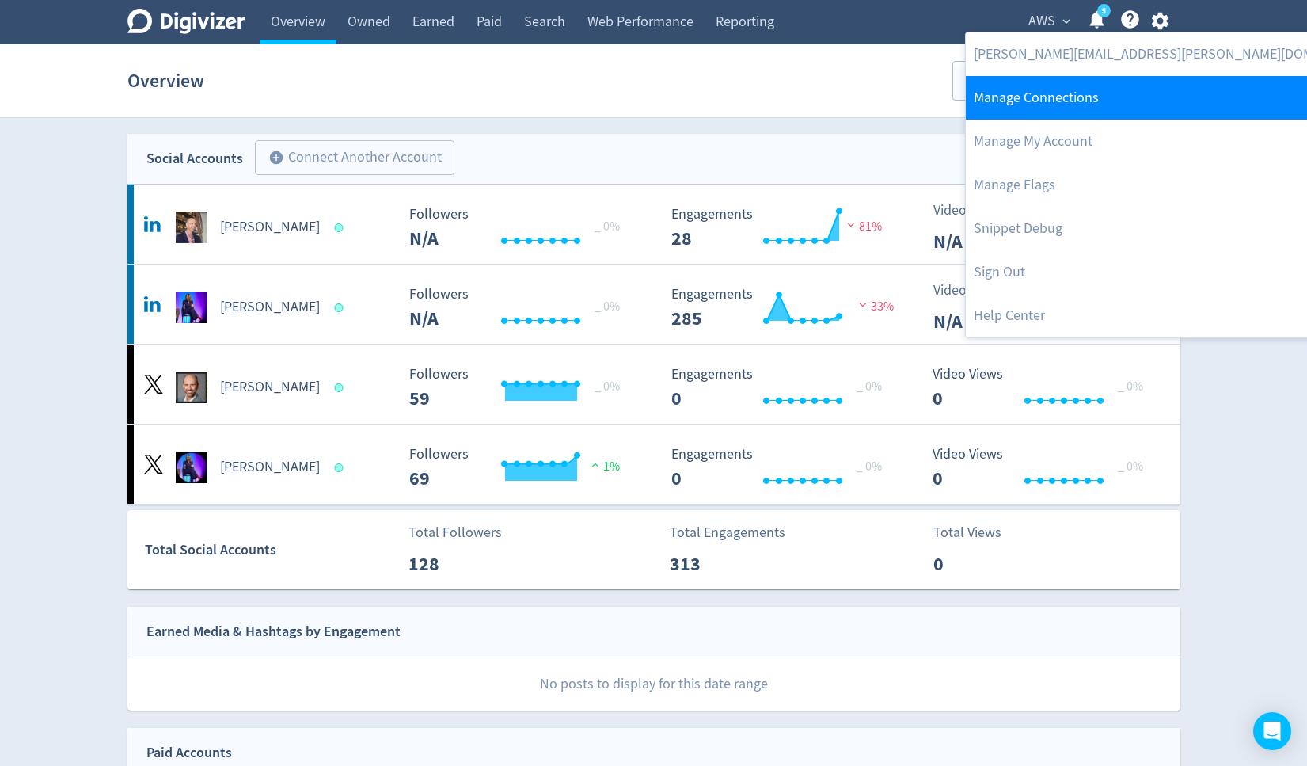
click at [1120, 93] on link "Manage Connections" at bounding box center [1177, 98] width 423 height 44
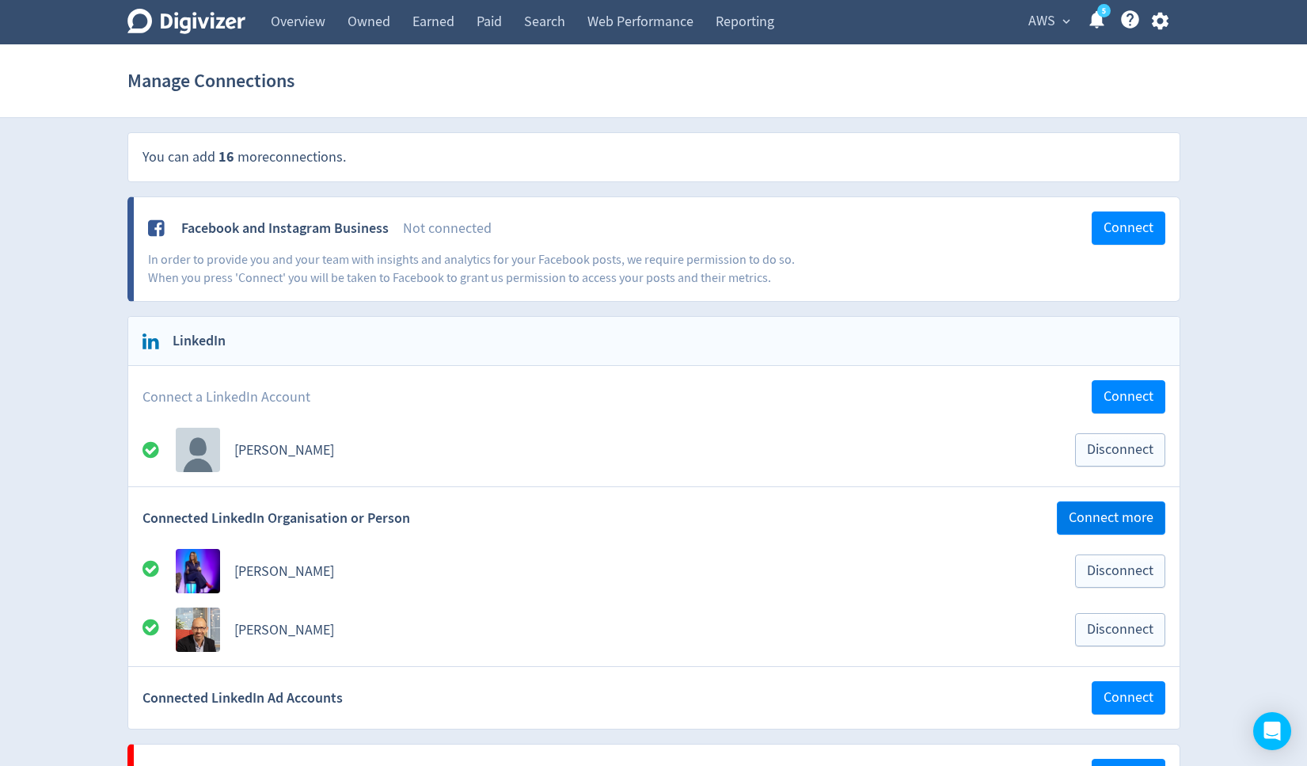
click at [1093, 511] on span "Connect more" at bounding box center [1111, 518] width 85 height 14
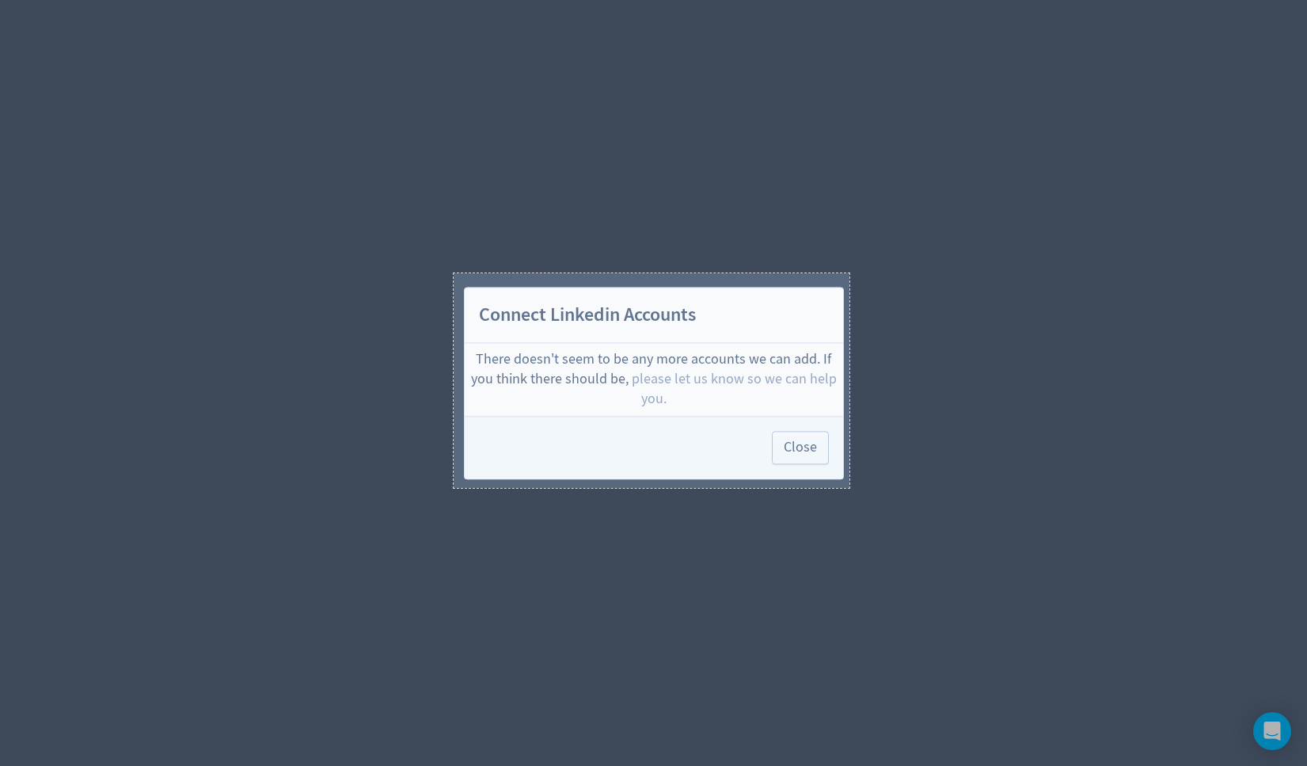
drag, startPoint x: 454, startPoint y: 273, endPoint x: 850, endPoint y: 488, distance: 450.3
click at [850, 488] on div "500 X 271" at bounding box center [653, 383] width 1307 height 766
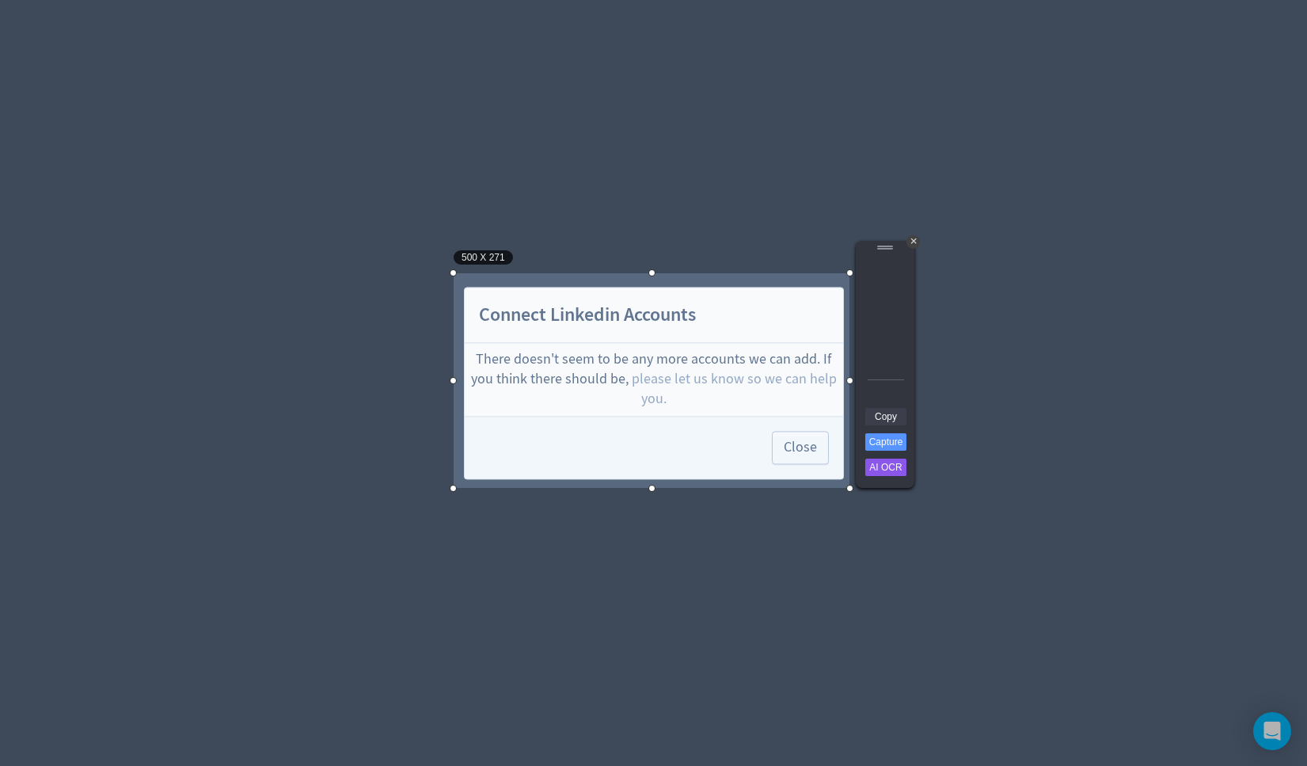
click at [881, 418] on link "Copy" at bounding box center [885, 416] width 41 height 17
